Goal: Navigation & Orientation: Understand site structure

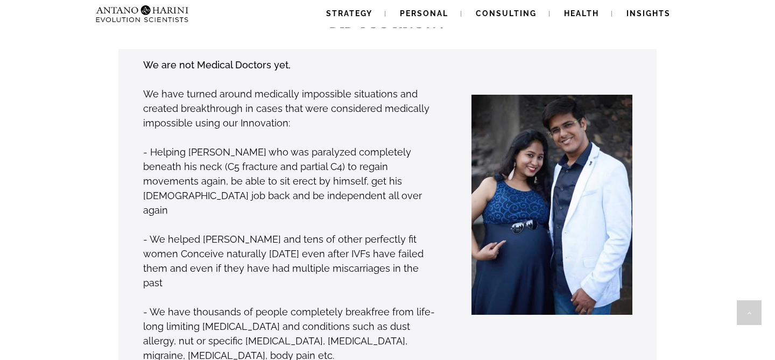
scroll to position [842, 0]
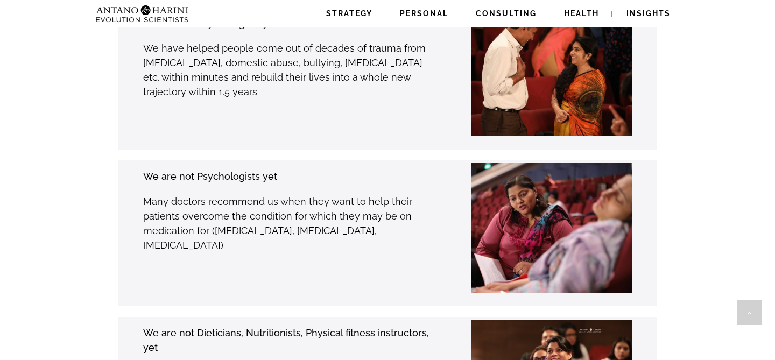
scroll to position [1885, 0]
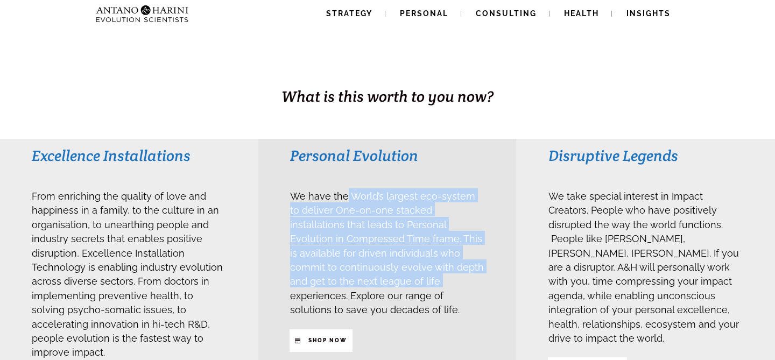
drag, startPoint x: 345, startPoint y: 193, endPoint x: 393, endPoint y: 282, distance: 100.6
click at [393, 282] on span "We have the World’s largest eco-system to deliver One-on-one stacked installati…" at bounding box center [387, 251] width 194 height 133
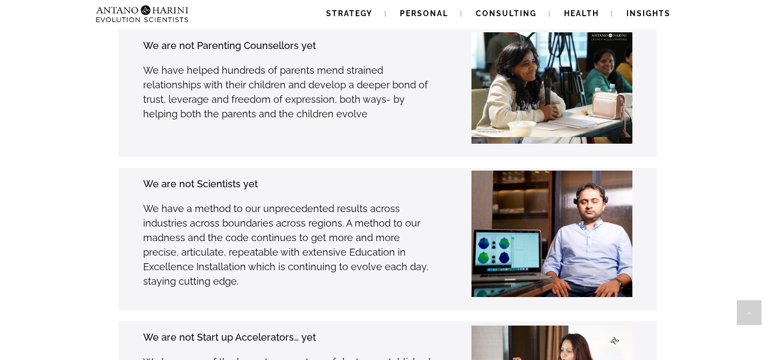
scroll to position [2779, 0]
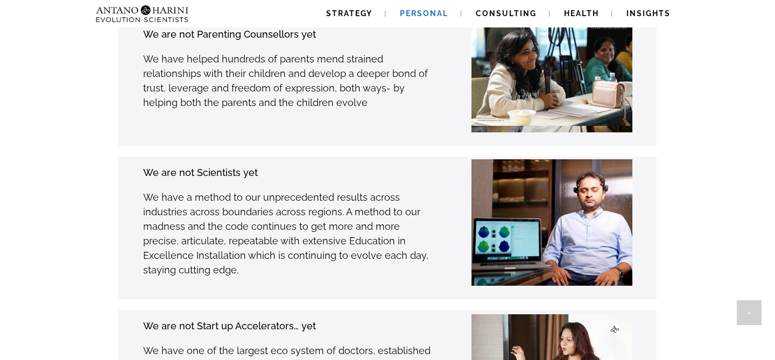
click at [424, 14] on span "Personal" at bounding box center [424, 13] width 48 height 9
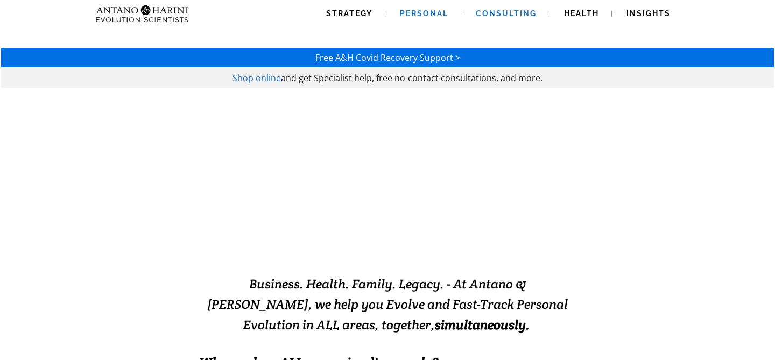
click at [493, 16] on span "Consulting" at bounding box center [506, 13] width 61 height 9
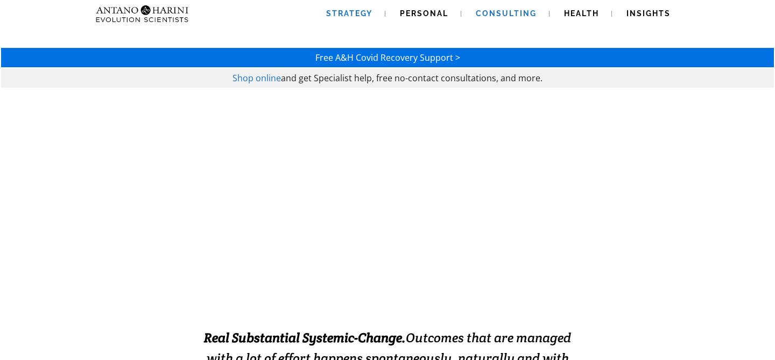
click at [368, 11] on span "Strategy" at bounding box center [349, 13] width 46 height 9
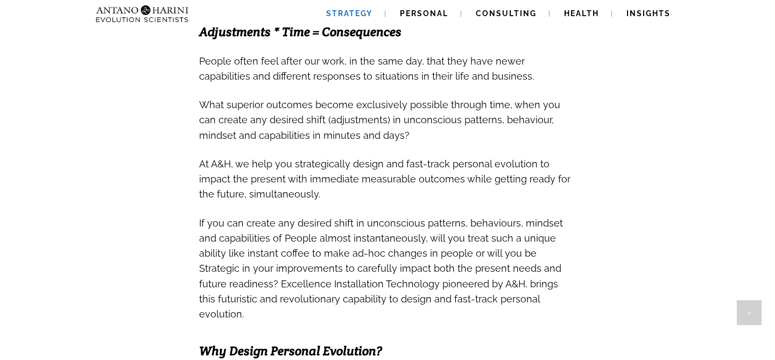
scroll to position [419, 0]
